Goal: Entertainment & Leisure: Consume media (video, audio)

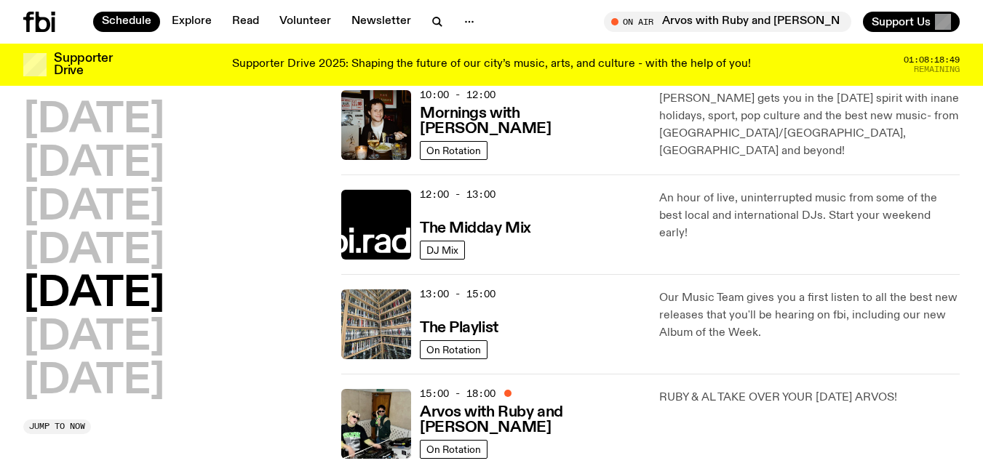
scroll to position [256, 0]
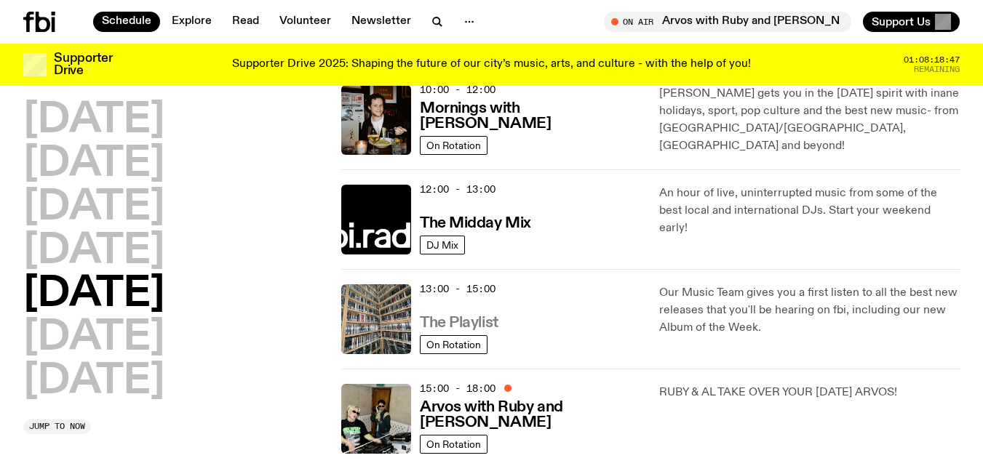
click at [483, 316] on h3 "The Playlist" at bounding box center [459, 323] width 79 height 15
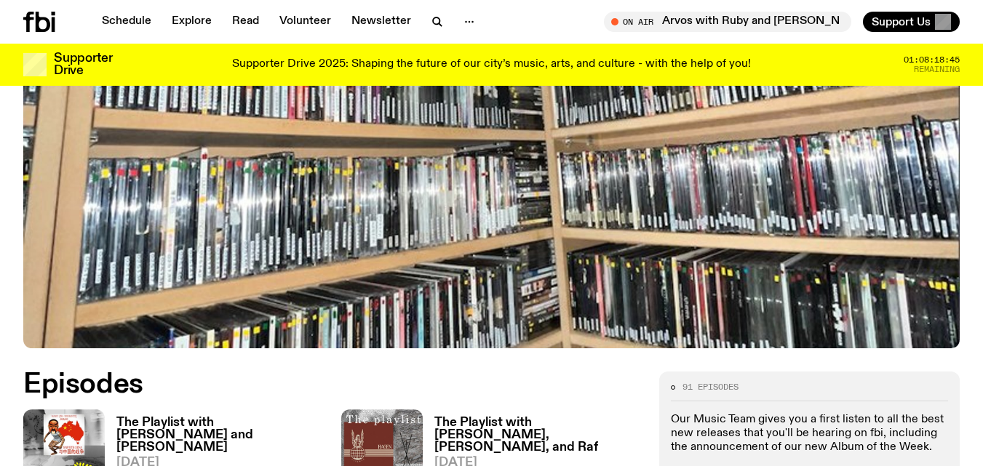
scroll to position [424, 0]
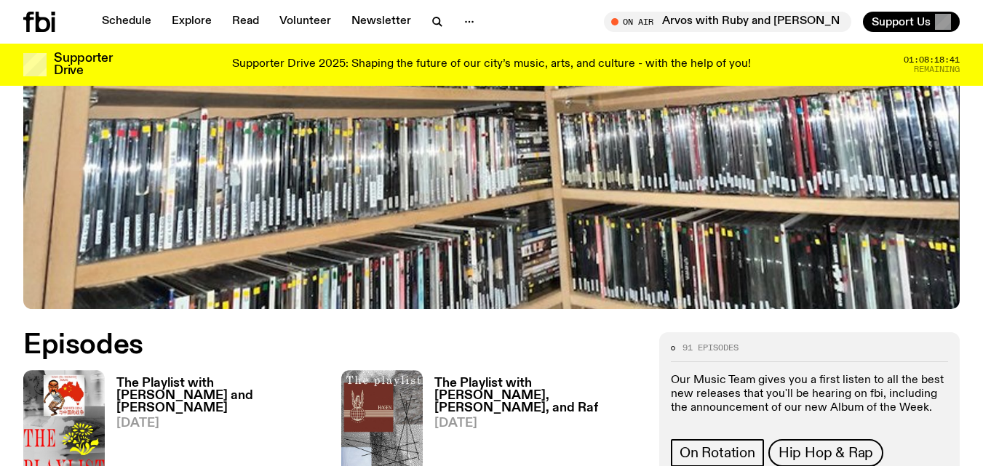
click at [261, 385] on h3 "The Playlist with [PERSON_NAME] and [PERSON_NAME]" at bounding box center [219, 395] width 207 height 37
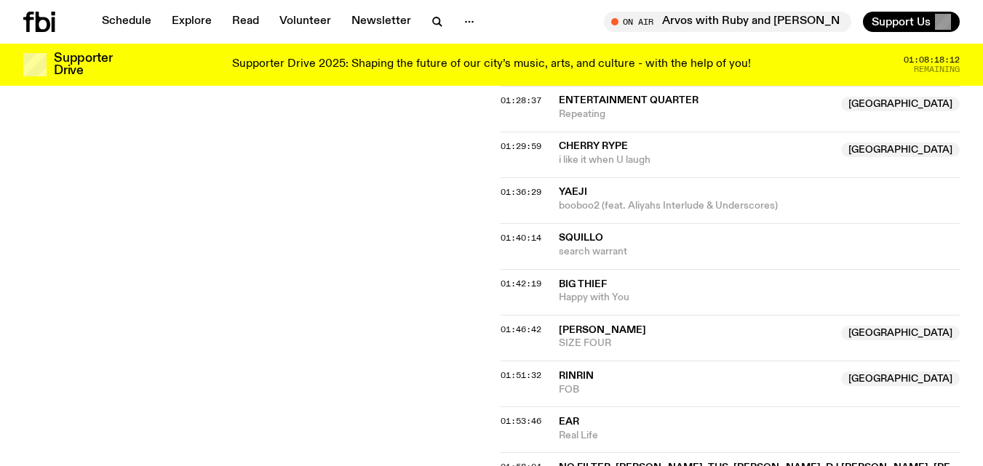
scroll to position [1338, 0]
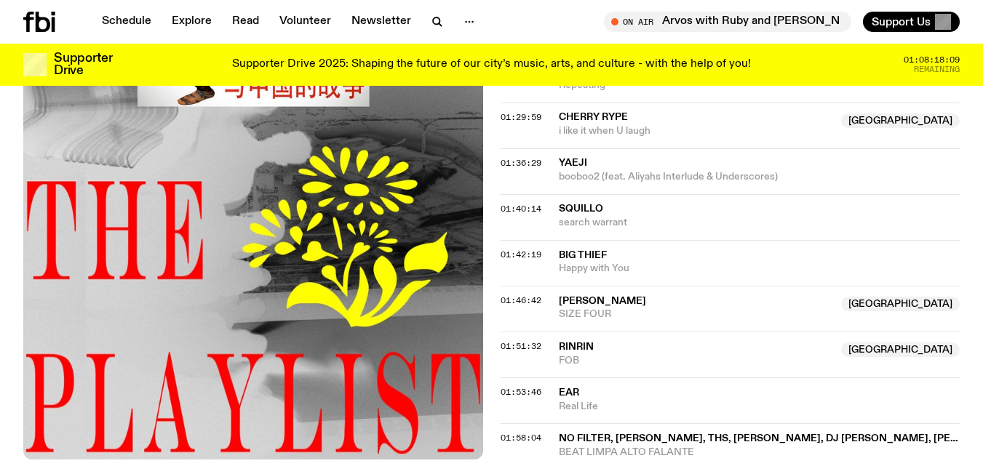
click at [39, 28] on icon at bounding box center [43, 22] width 15 height 20
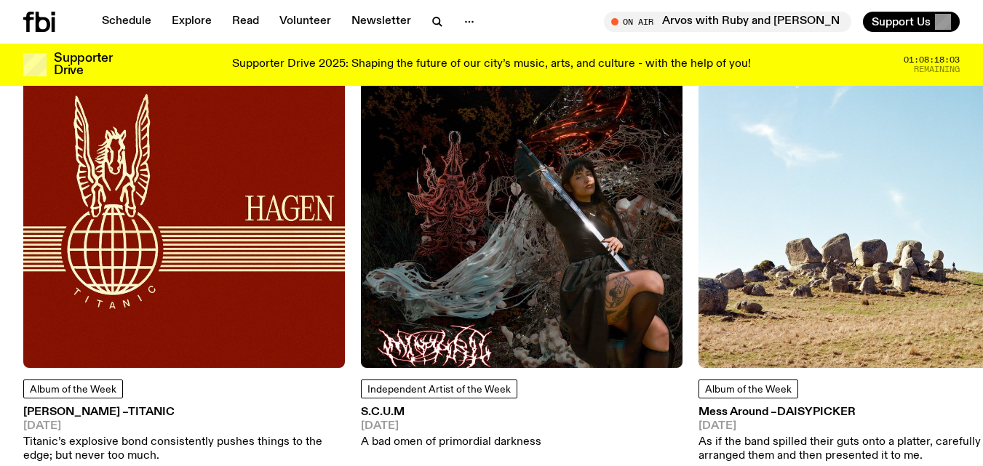
scroll to position [1813, 0]
